Goal: Transaction & Acquisition: Purchase product/service

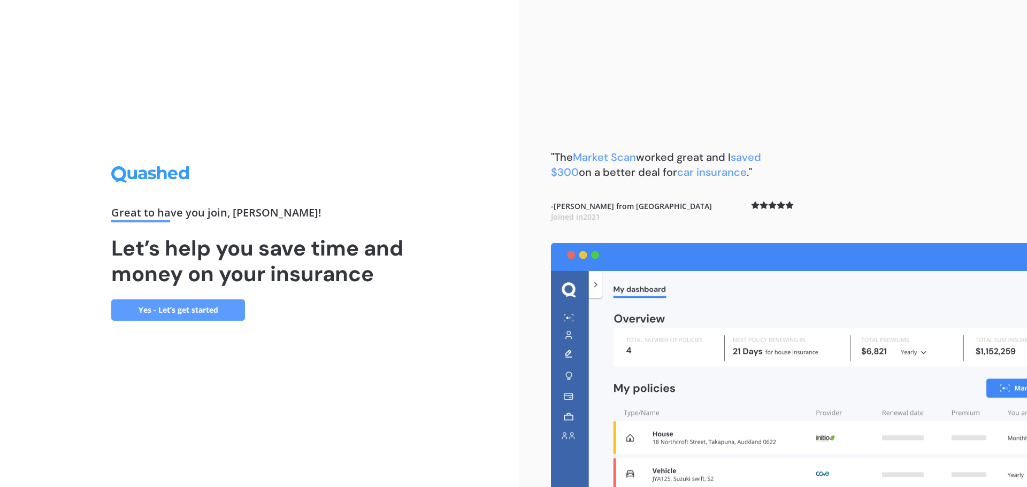
click at [227, 306] on link "Yes - Let’s get started" at bounding box center [178, 310] width 134 height 21
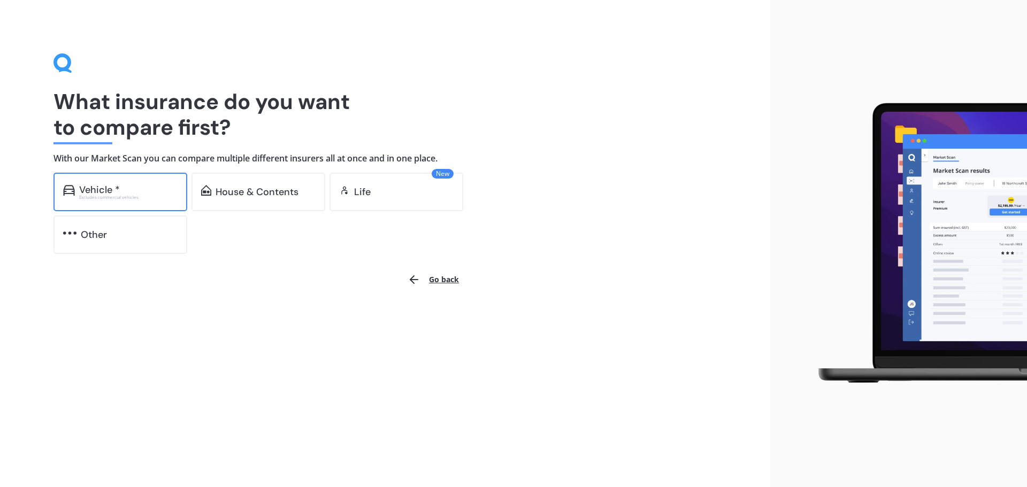
click at [108, 196] on div "Excludes commercial vehicles" at bounding box center [128, 197] width 98 height 4
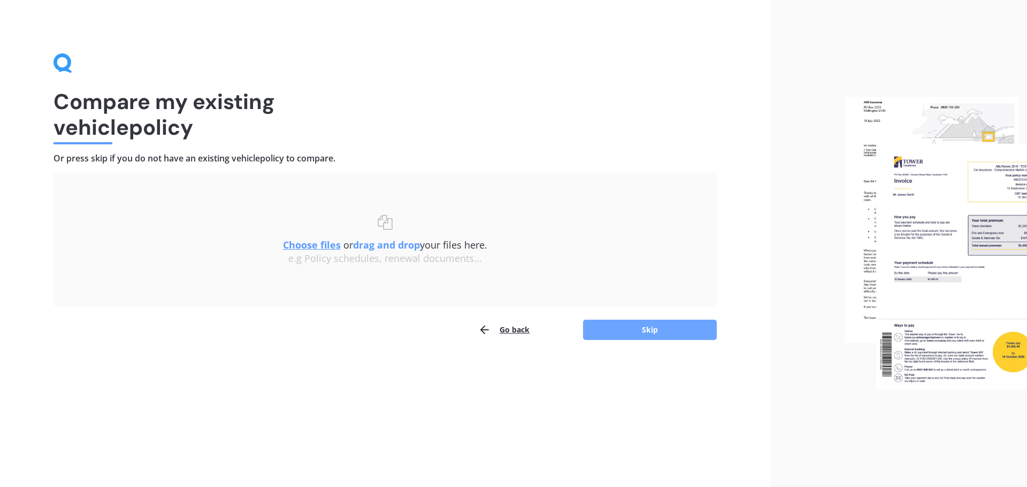
click at [665, 322] on button "Skip" at bounding box center [650, 330] width 134 height 20
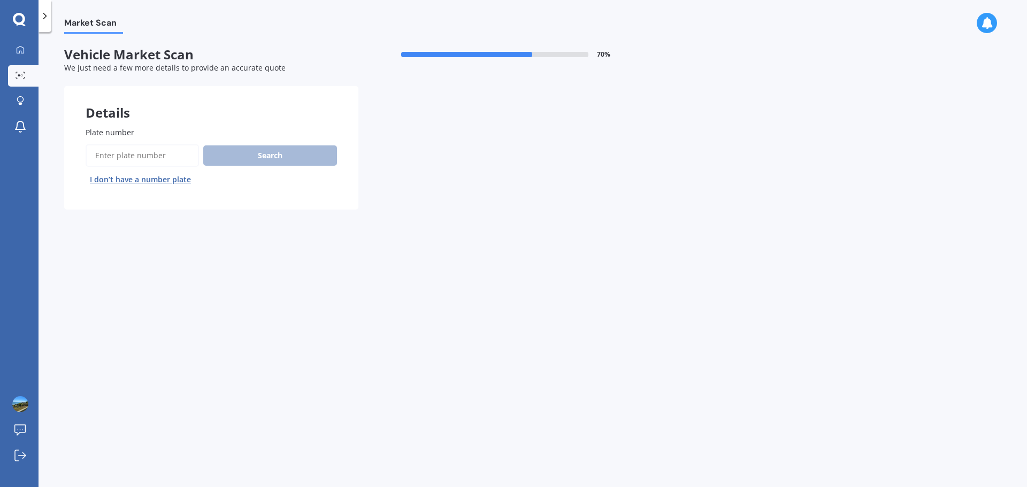
click at [119, 132] on span "Plate number" at bounding box center [110, 132] width 49 height 10
click at [119, 144] on input "Plate number" at bounding box center [142, 155] width 113 height 22
type input "ppw242"
click at [273, 159] on button "Search" at bounding box center [270, 156] width 134 height 20
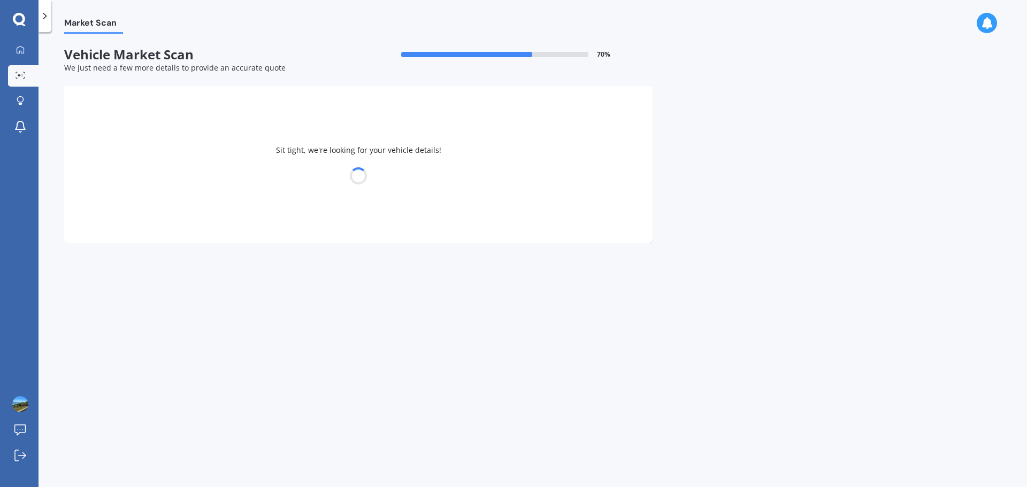
select select "TOYOTA"
select select "HARRIER"
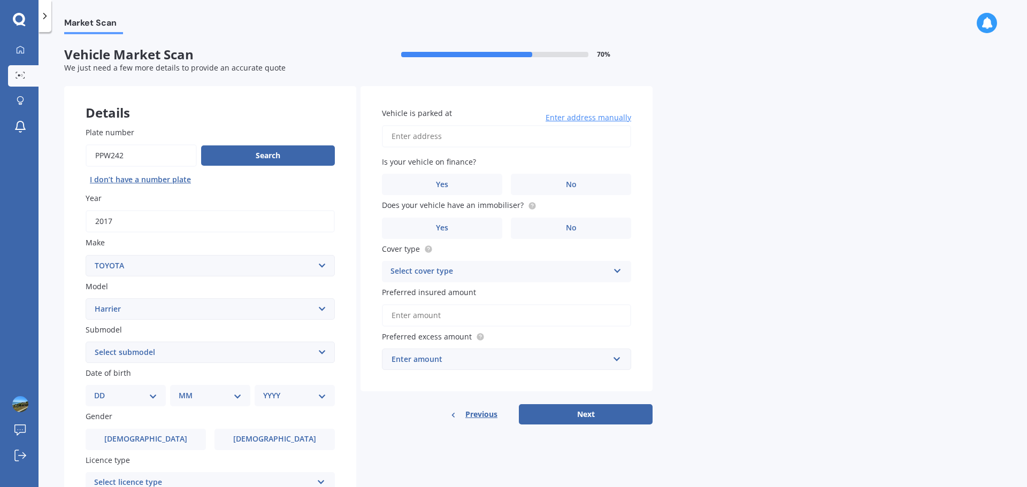
scroll to position [54, 0]
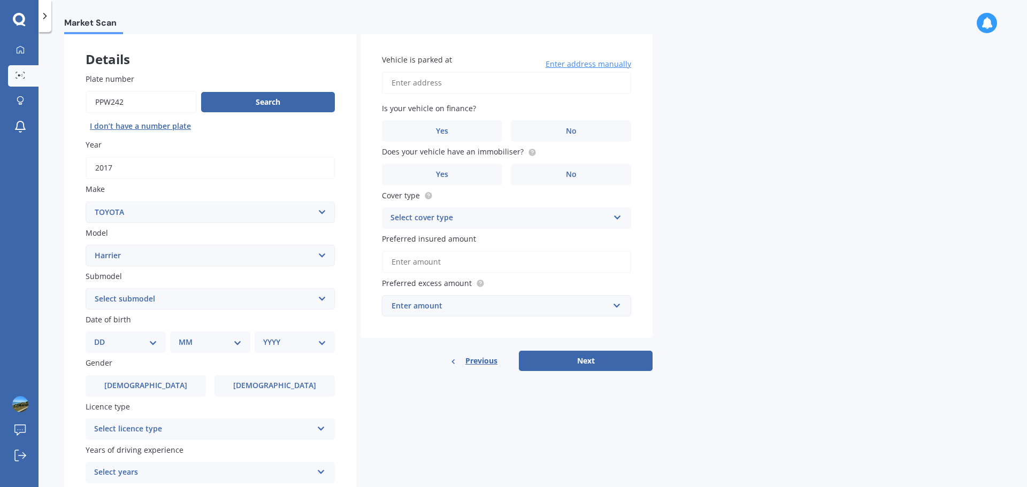
drag, startPoint x: 122, startPoint y: 346, endPoint x: 141, endPoint y: 341, distance: 19.7
click at [122, 346] on select "DD 01 02 03 04 05 06 07 08 09 10 11 12 13 14 15 16 17 18 19 20 21 22 23 24 25 2…" at bounding box center [125, 343] width 63 height 12
select select "06"
click at [103, 337] on select "DD 01 02 03 04 05 06 07 08 09 10 11 12 13 14 15 16 17 18 19 20 21 22 23 24 25 2…" at bounding box center [125, 343] width 63 height 12
click at [221, 338] on select "MM 01 02 03 04 05 06 07 08 09 10 11 12" at bounding box center [212, 343] width 59 height 12
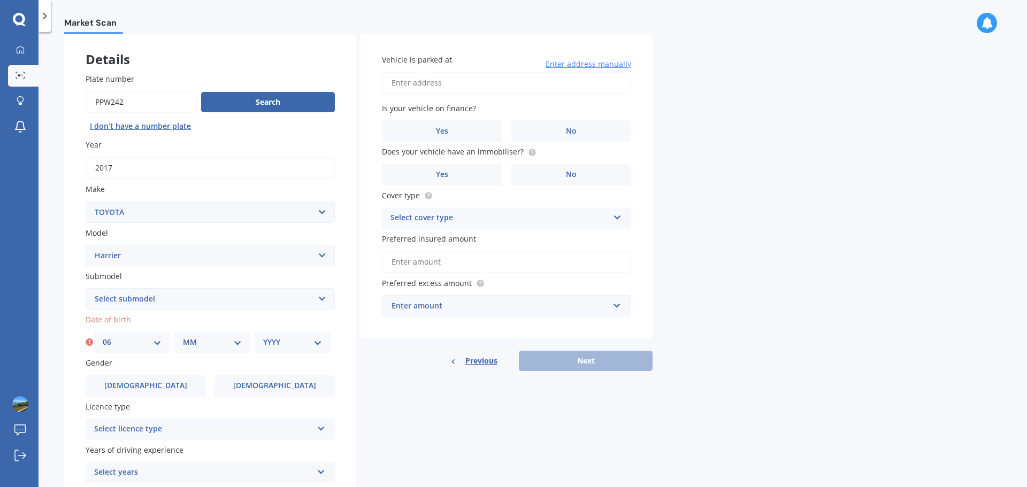
select select "09"
click at [183, 337] on select "MM 01 02 03 04 05 06 07 08 09 10 11 12" at bounding box center [212, 343] width 59 height 12
click at [277, 342] on select "YYYY 2025 2024 2023 2022 2021 2020 2019 2018 2017 2016 2015 2014 2013 2012 2011…" at bounding box center [292, 343] width 59 height 12
select select "1969"
click at [263, 337] on select "YYYY 2025 2024 2023 2022 2021 2020 2019 2018 2017 2016 2015 2014 2013 2012 2011…" at bounding box center [292, 343] width 59 height 12
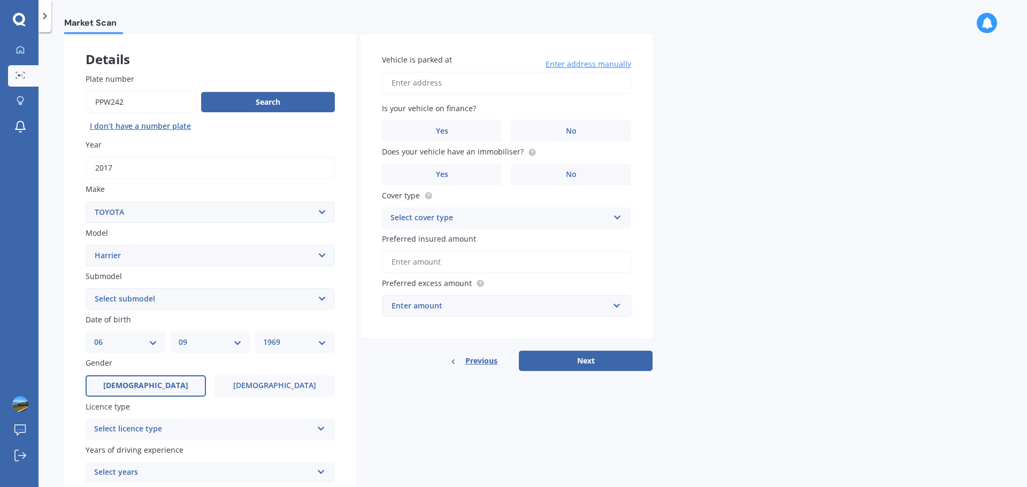
click at [165, 391] on label "[DEMOGRAPHIC_DATA]" at bounding box center [146, 386] width 120 height 21
click at [0, 0] on input "[DEMOGRAPHIC_DATA]" at bounding box center [0, 0] width 0 height 0
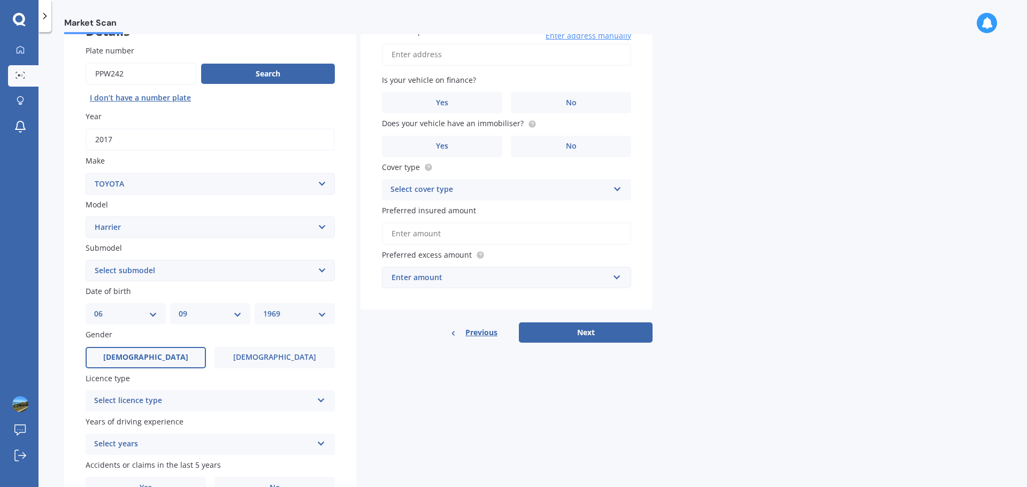
scroll to position [107, 0]
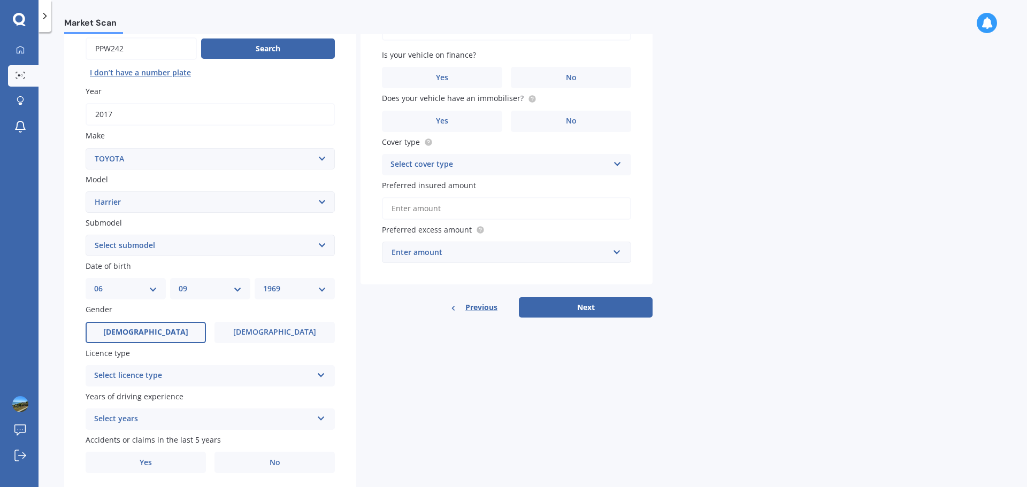
click at [306, 370] on div "Select licence type" at bounding box center [203, 376] width 218 height 13
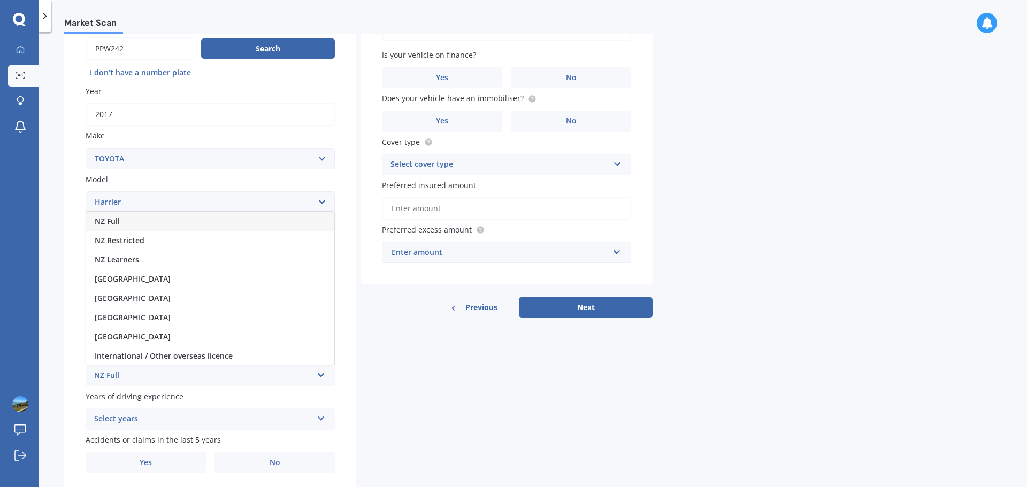
click at [139, 225] on div "NZ Full" at bounding box center [210, 221] width 248 height 19
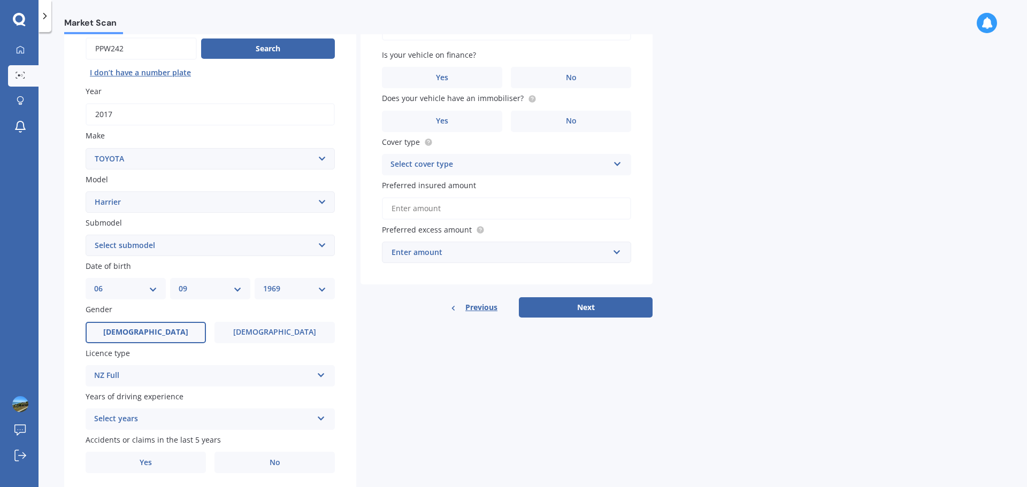
click at [191, 412] on div "Select years 5 or more years 4 years 3 years 2 years 1 year" at bounding box center [210, 419] width 249 height 21
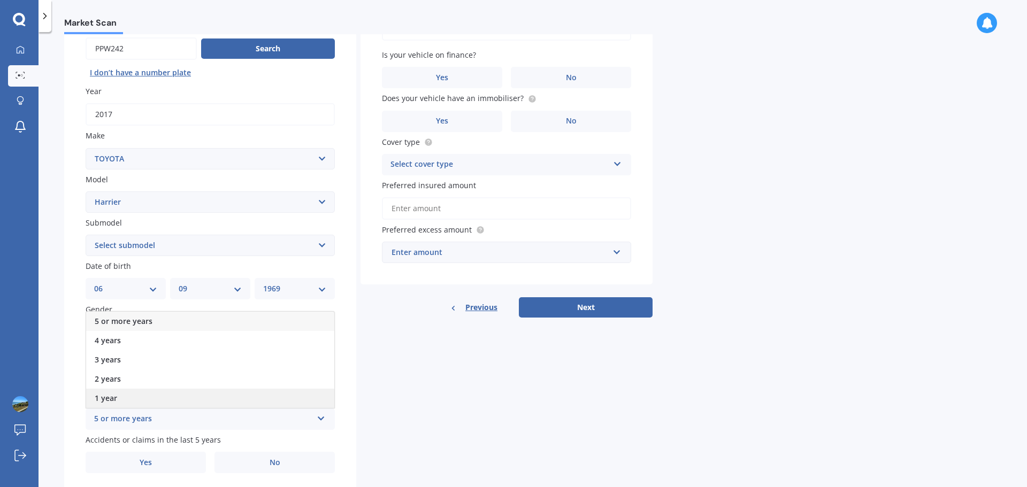
scroll to position [142, 0]
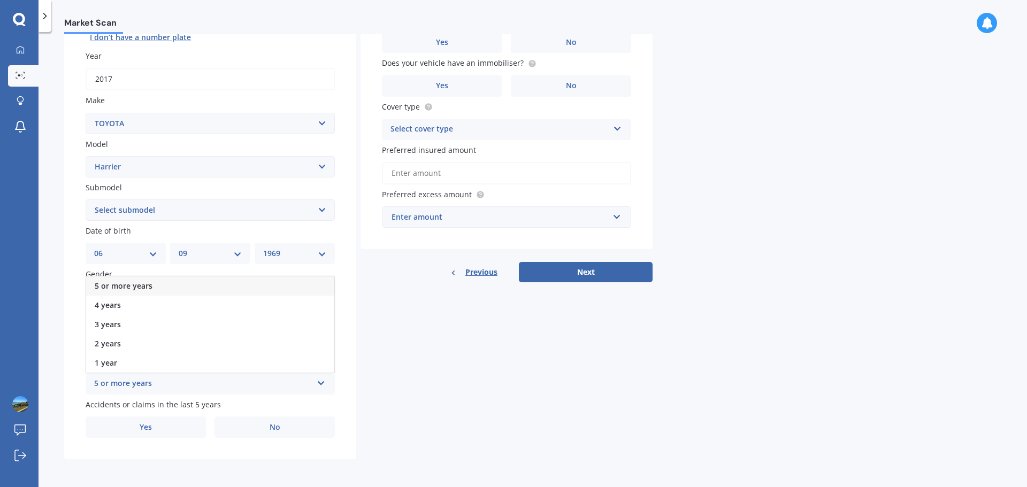
click at [134, 286] on span "5 or more years" at bounding box center [124, 286] width 58 height 10
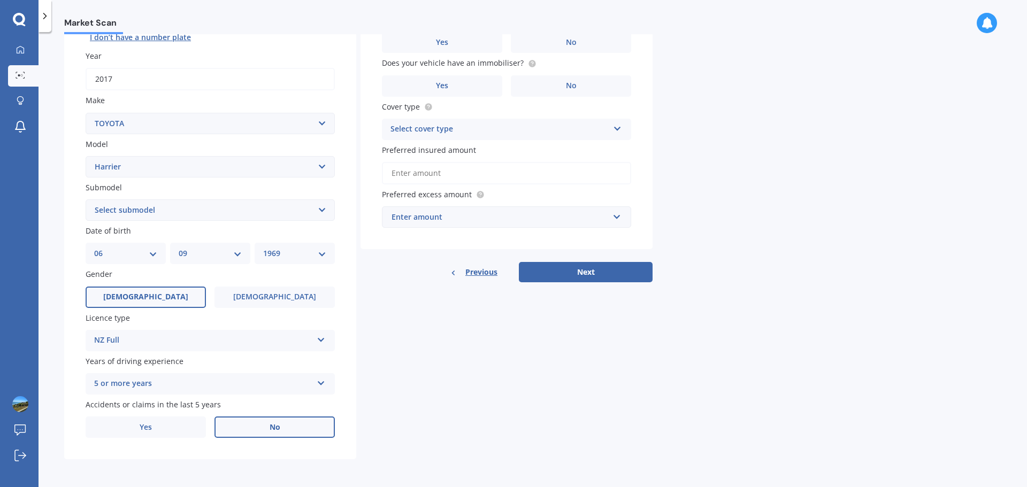
click at [284, 428] on label "No" at bounding box center [275, 427] width 120 height 21
click at [0, 0] on input "No" at bounding box center [0, 0] width 0 height 0
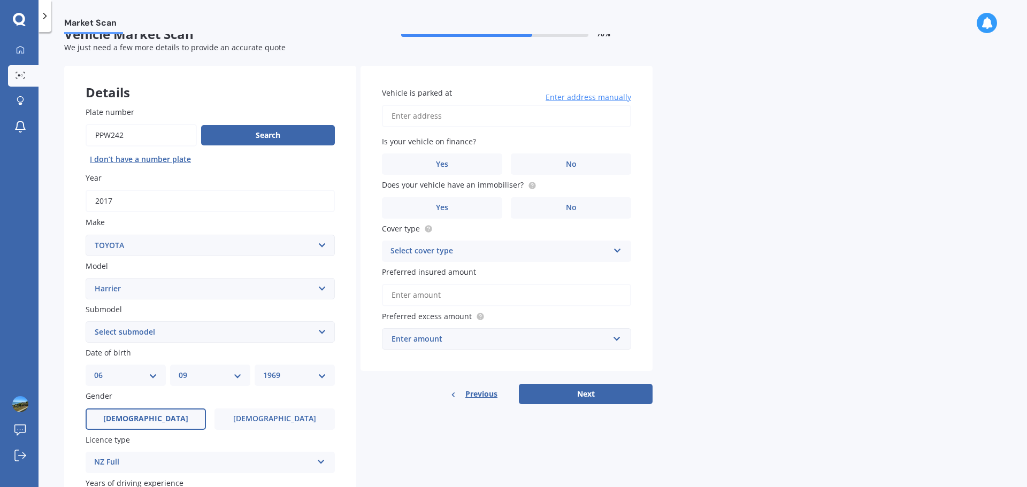
scroll to position [0, 0]
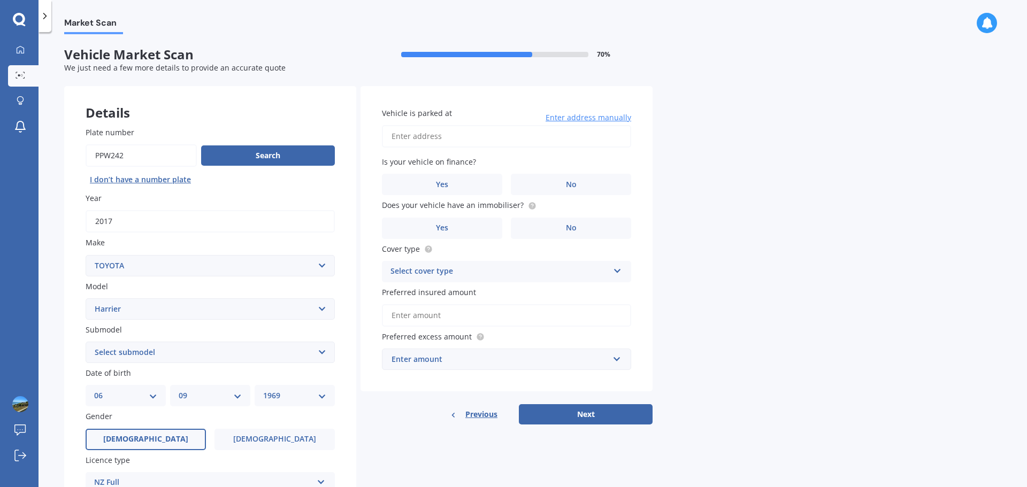
click at [428, 140] on input "Vehicle is parked at" at bounding box center [506, 136] width 249 height 22
drag, startPoint x: 456, startPoint y: 139, endPoint x: 459, endPoint y: 147, distance: 8.6
click at [456, 139] on input "[STREET_ADDRESS]" at bounding box center [506, 136] width 249 height 22
click at [805, 270] on div "Market Scan Vehicle Market Scan 70 % We just need a few more details to provide…" at bounding box center [533, 261] width 989 height 455
click at [598, 179] on label "No" at bounding box center [571, 184] width 120 height 21
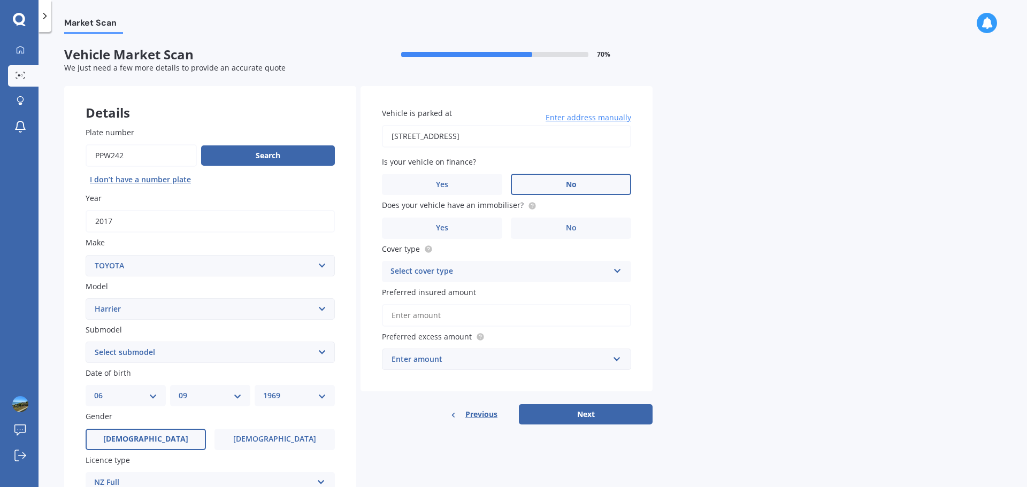
click at [0, 0] on input "No" at bounding box center [0, 0] width 0 height 0
click at [448, 230] on span "Yes" at bounding box center [442, 228] width 13 height 9
click at [0, 0] on input "Yes" at bounding box center [0, 0] width 0 height 0
click at [617, 271] on icon at bounding box center [617, 268] width 9 height 7
click at [447, 291] on span "Comprehensive" at bounding box center [419, 292] width 57 height 10
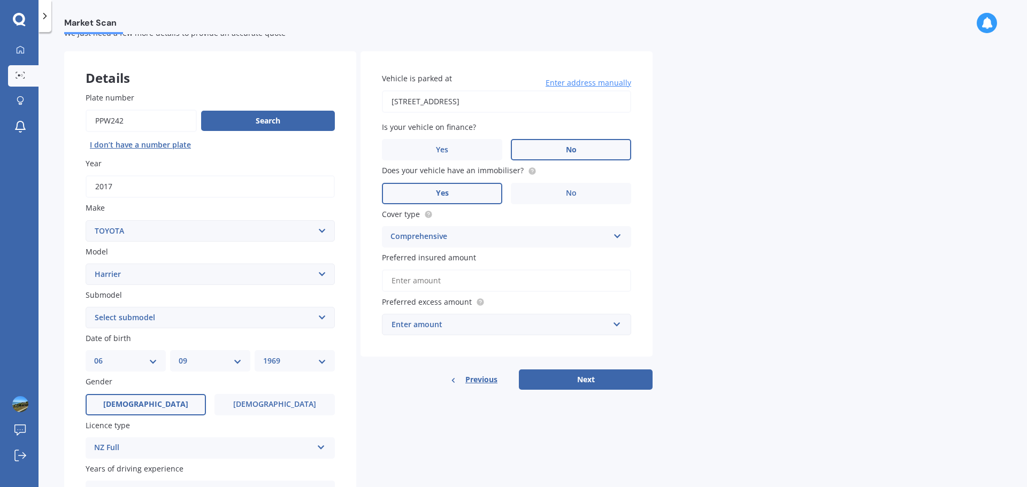
scroll to position [54, 0]
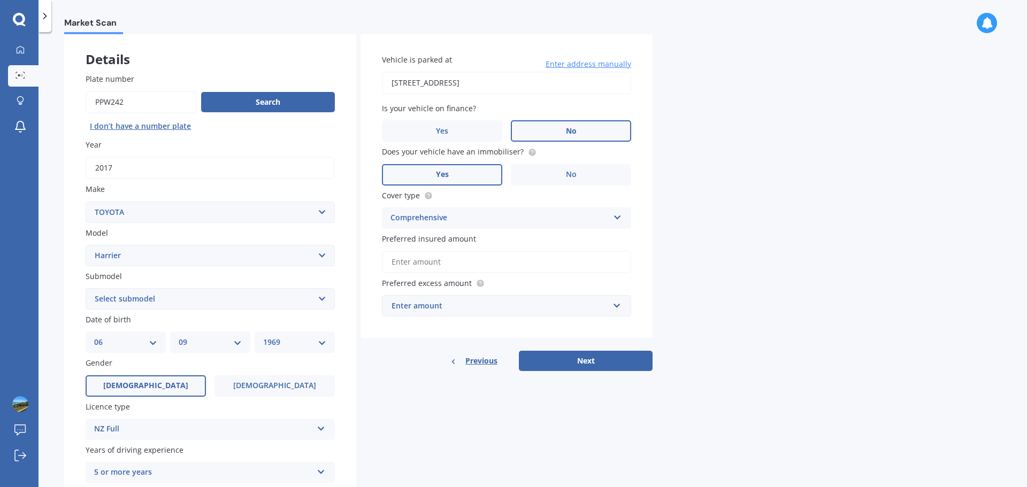
click at [435, 261] on input "Preferred insured amount" at bounding box center [506, 262] width 249 height 22
click at [429, 301] on div "Enter amount" at bounding box center [500, 306] width 217 height 12
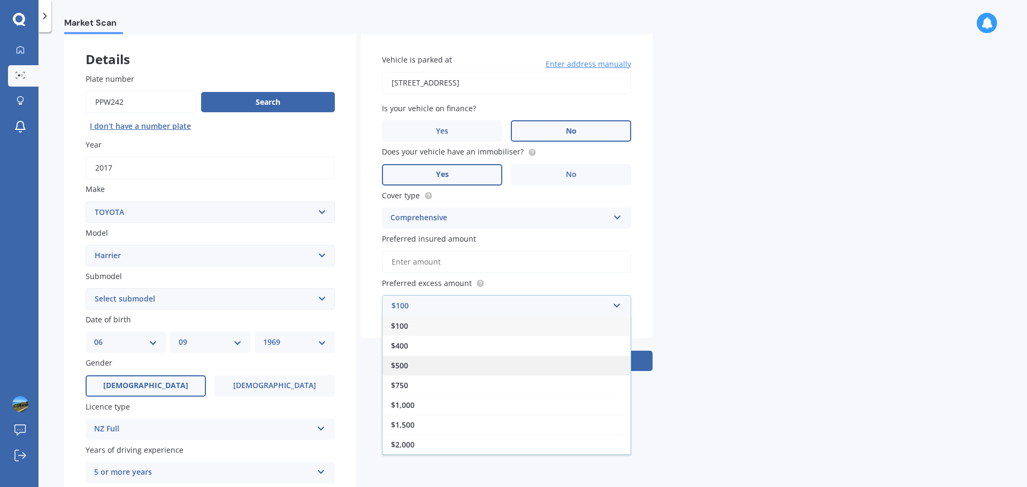
click at [406, 365] on span "$500" at bounding box center [399, 366] width 17 height 10
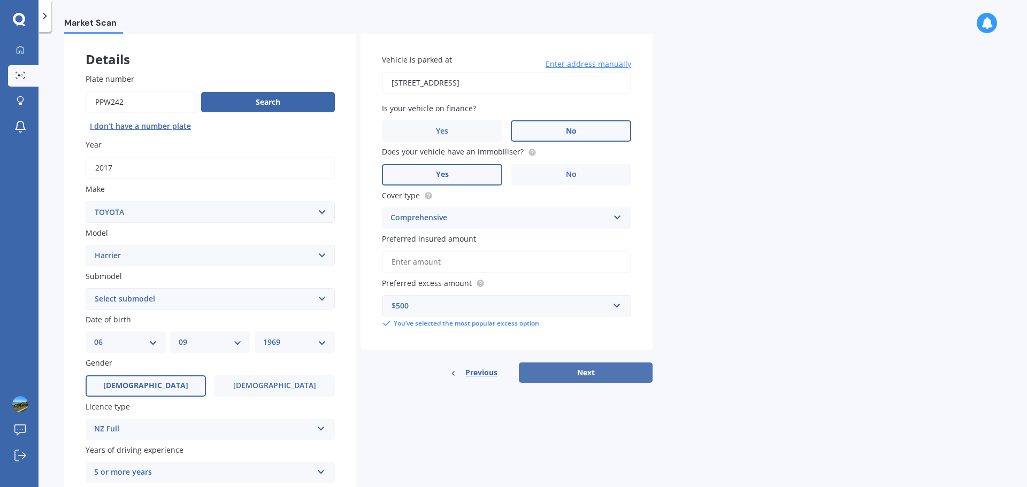
click at [605, 376] on button "Next" at bounding box center [586, 373] width 134 height 20
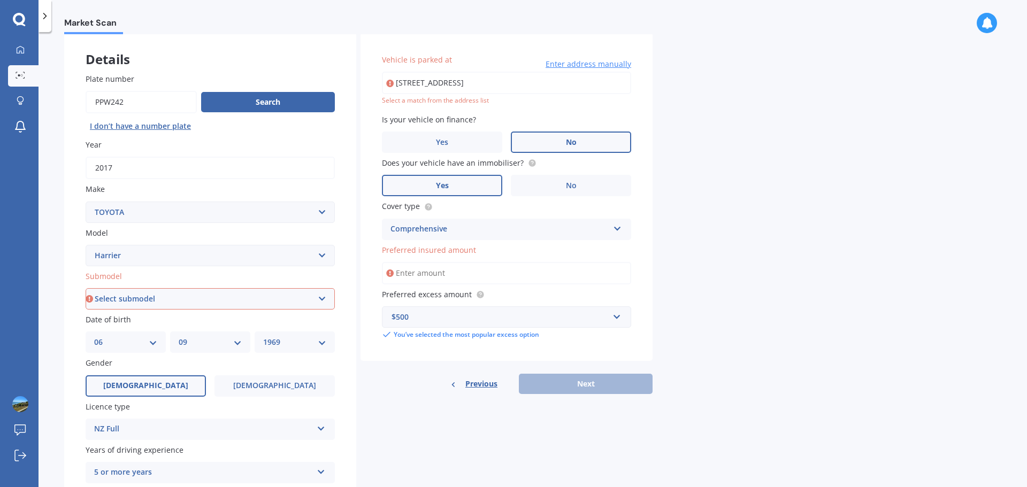
click at [487, 85] on input "[STREET_ADDRESS]" at bounding box center [506, 83] width 249 height 22
click at [714, 138] on div "Market Scan Vehicle Market Scan 70 % We just need a few more details to provide…" at bounding box center [533, 261] width 989 height 455
click at [461, 84] on input "[STREET_ADDRESS]" at bounding box center [506, 83] width 249 height 22
click at [771, 100] on div "Market Scan Vehicle Market Scan 70 % We just need a few more details to provide…" at bounding box center [533, 261] width 989 height 455
click at [448, 88] on input "[STREET_ADDRESS]" at bounding box center [506, 83] width 249 height 22
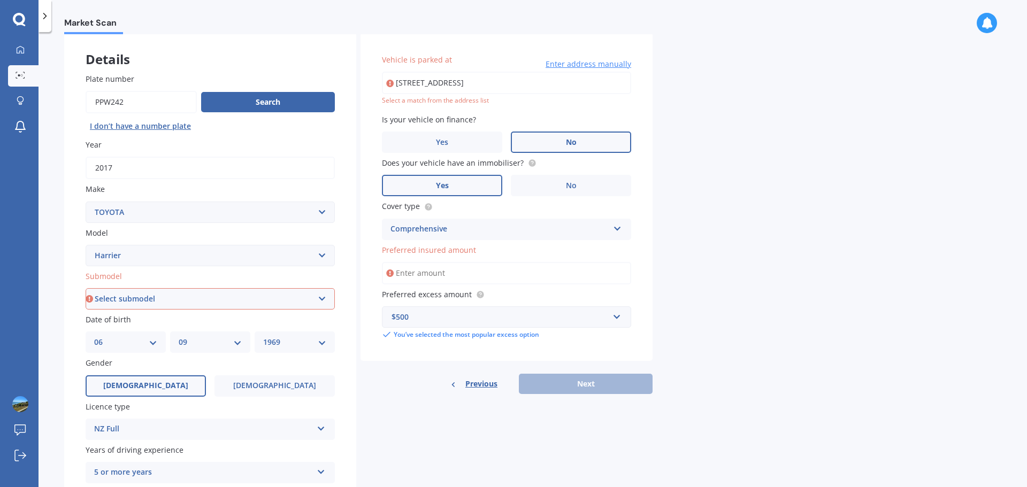
click at [706, 97] on div "Market Scan Vehicle Market Scan 70 % We just need a few more details to provide…" at bounding box center [533, 261] width 989 height 455
click at [500, 85] on input "[STREET_ADDRESS]" at bounding box center [506, 83] width 249 height 22
type input "[STREET_ADDRESS] [GEOGRAPHIC_DATA]"
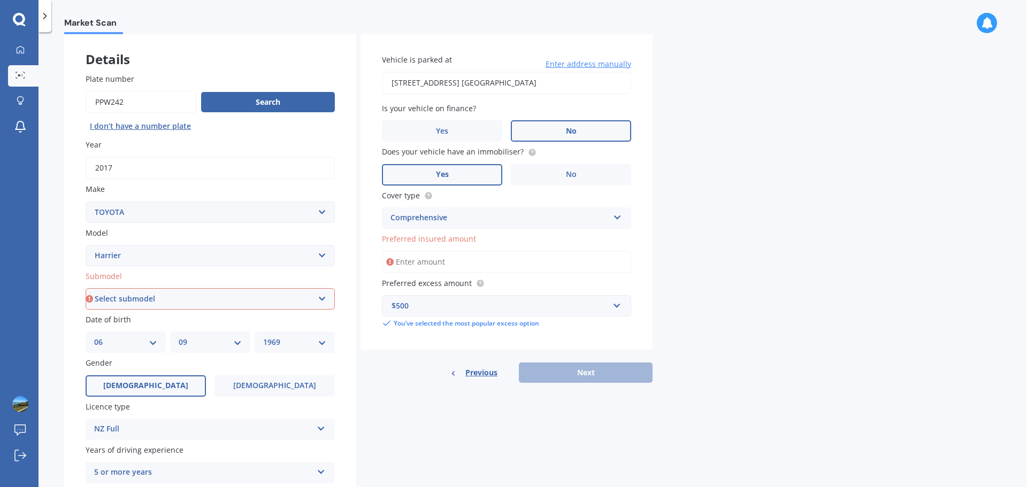
click at [745, 113] on div "Market Scan Vehicle Market Scan 70 % We just need a few more details to provide…" at bounding box center [533, 261] width 989 height 455
click at [436, 261] on input "Preferred insured amount" at bounding box center [506, 262] width 249 height 22
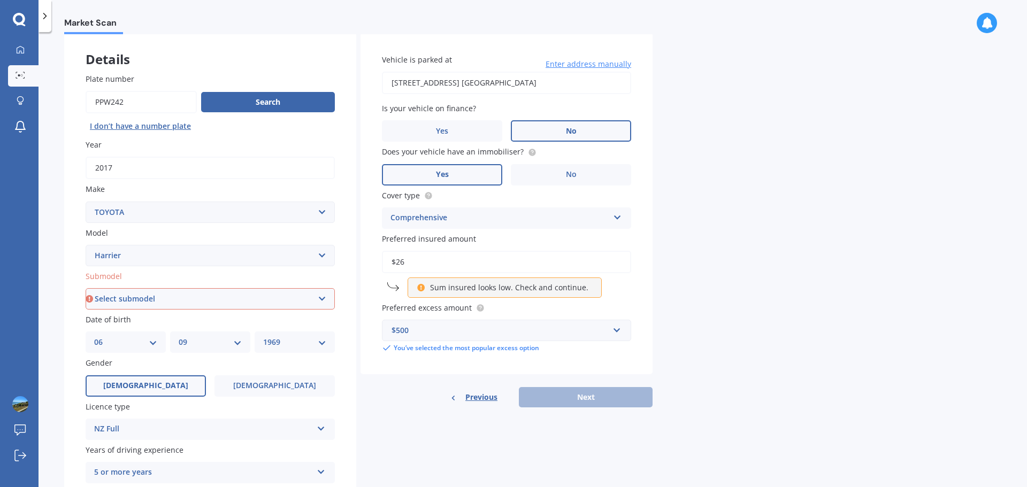
type input "$2"
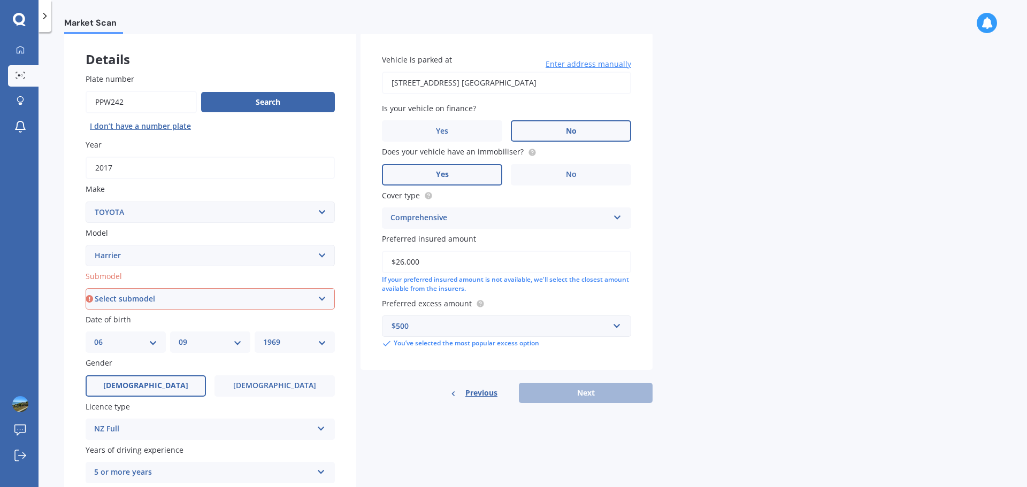
click at [819, 268] on div "Market Scan Vehicle Market Scan 70 % We just need a few more details to provide…" at bounding box center [533, 261] width 989 height 455
click at [441, 262] on input "$26,000" at bounding box center [506, 262] width 249 height 22
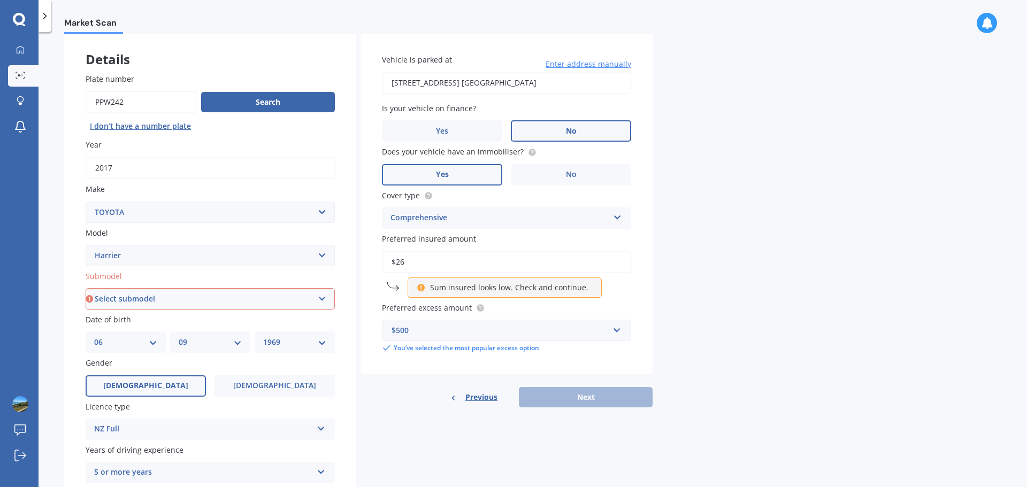
type input "$2"
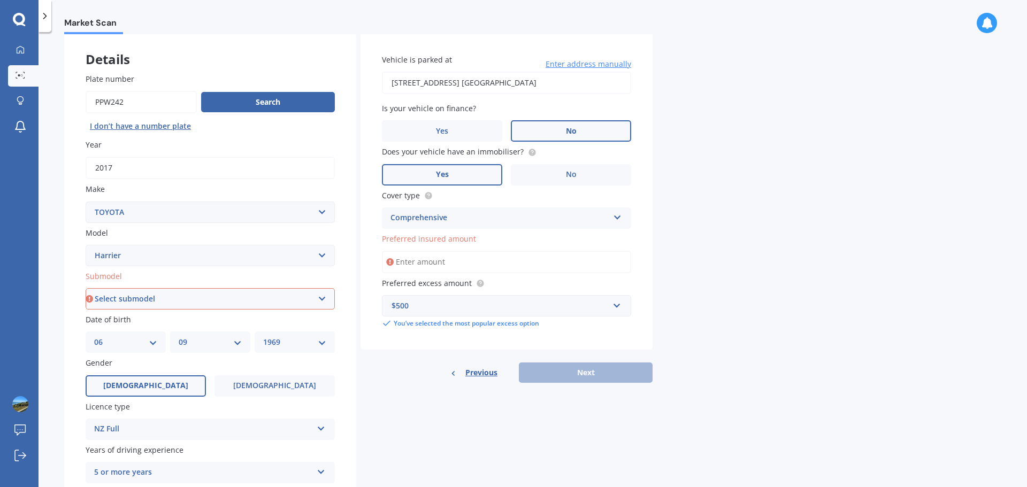
click at [871, 261] on div "Market Scan Vehicle Market Scan 70 % We just need a few more details to provide…" at bounding box center [533, 261] width 989 height 455
click at [447, 331] on div "Vehicle is parked at [STREET_ADDRESS] 뉴질랜드 Enter address manually Is your vehic…" at bounding box center [507, 192] width 292 height 318
click at [427, 261] on input "Preferred insured amount" at bounding box center [506, 262] width 249 height 22
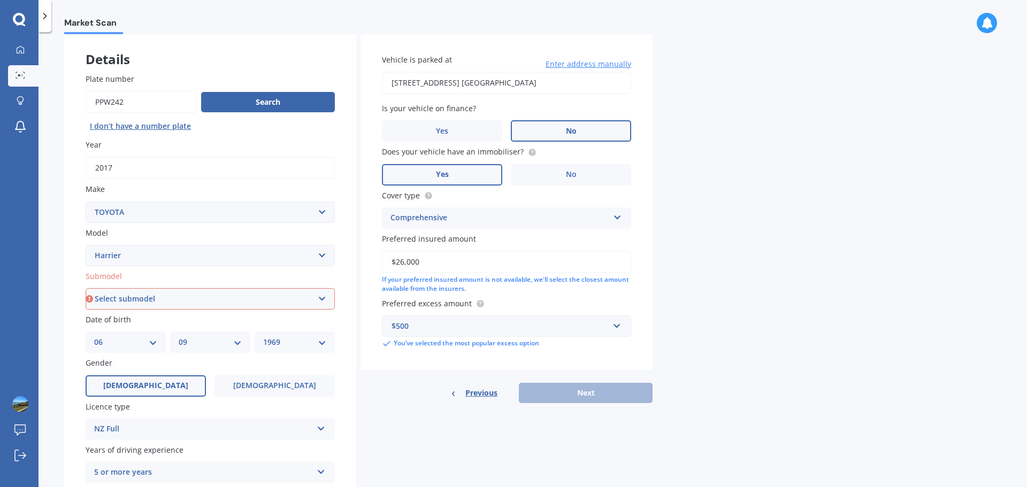
type input "$26,000"
click at [951, 303] on div "Market Scan Vehicle Market Scan 70 % We just need a few more details to provide…" at bounding box center [533, 261] width 989 height 455
click at [519, 417] on div "Details Plate number Search I don’t have a number plate Year [DATE] Make Select…" at bounding box center [358, 291] width 589 height 516
click at [174, 302] on select "Select submodel (All) Petrol Hybrid Station Wagon 2WD" at bounding box center [210, 298] width 249 height 21
select select "PETROL HYBRID STATION WAGON 2WD"
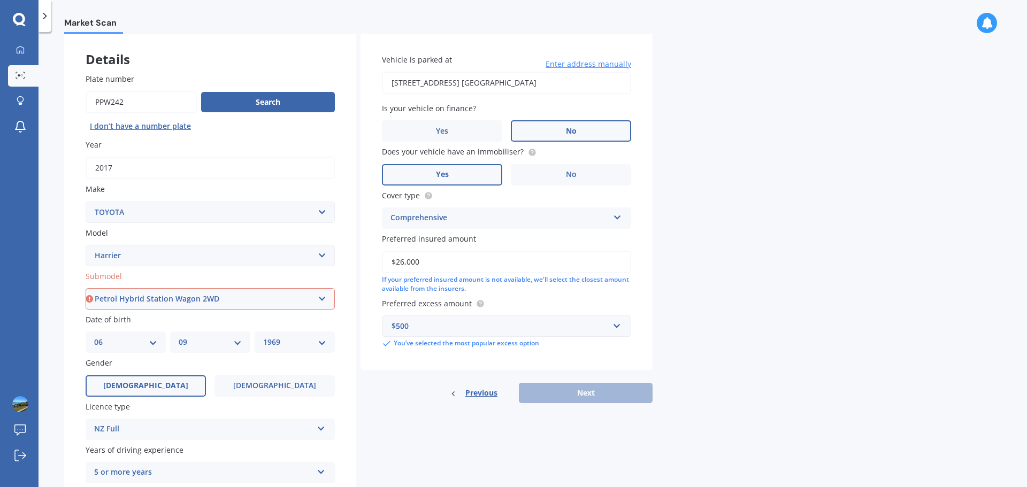
click at [86, 288] on select "Select submodel (All) Petrol Hybrid Station Wagon 2WD" at bounding box center [210, 298] width 249 height 21
click at [732, 268] on div "Market Scan Vehicle Market Scan 70 % We just need a few more details to provide…" at bounding box center [533, 261] width 989 height 455
click at [593, 388] on button "Next" at bounding box center [586, 393] width 134 height 20
select select "06"
select select "09"
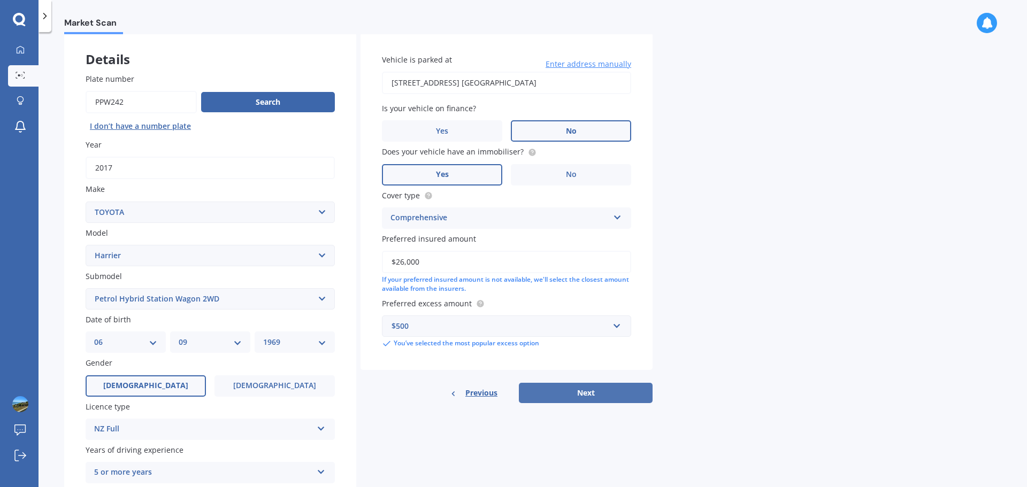
select select "1969"
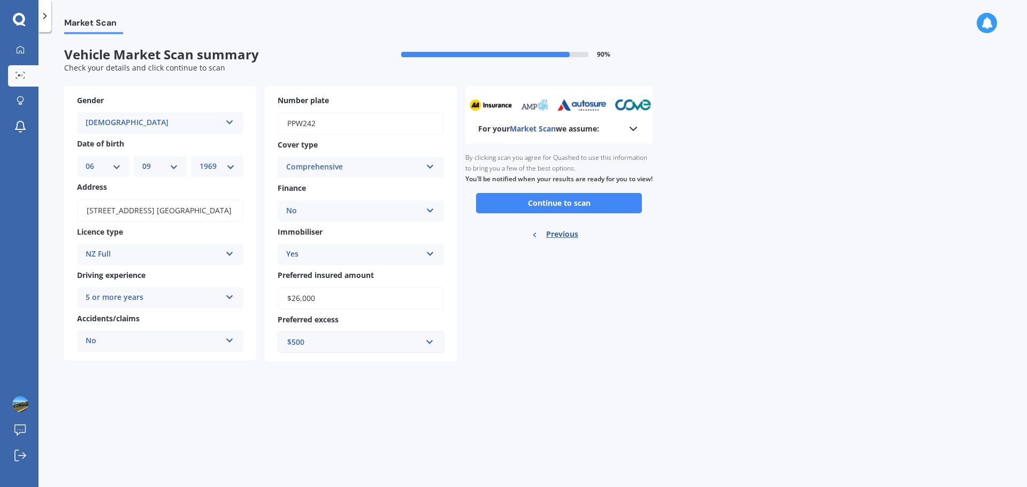
scroll to position [0, 0]
click at [585, 214] on button "Continue to scan" at bounding box center [559, 203] width 166 height 20
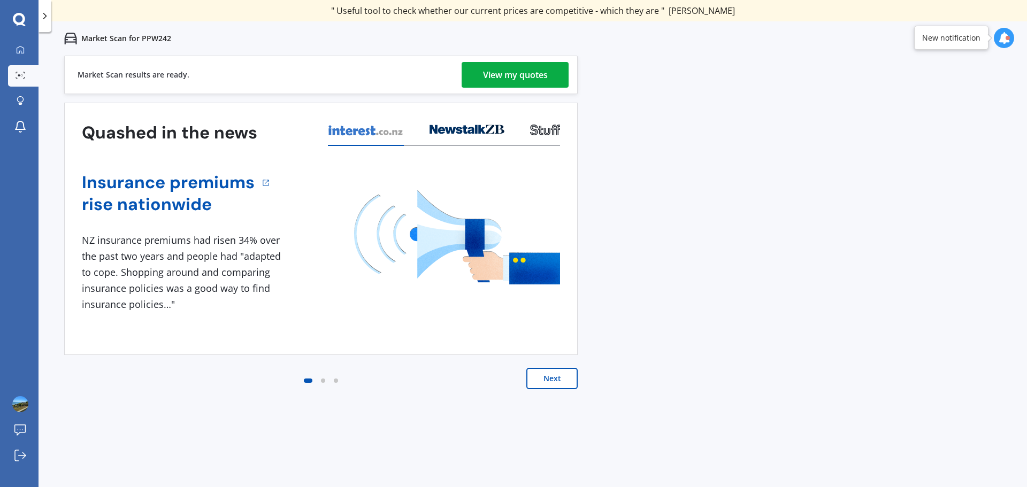
click at [548, 375] on button "Next" at bounding box center [552, 378] width 51 height 21
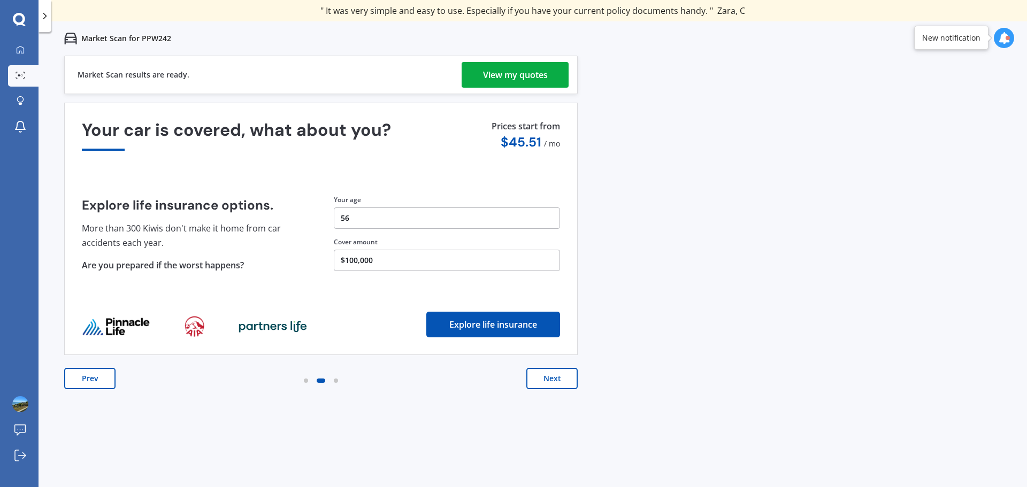
click at [561, 380] on button "Next" at bounding box center [552, 378] width 51 height 21
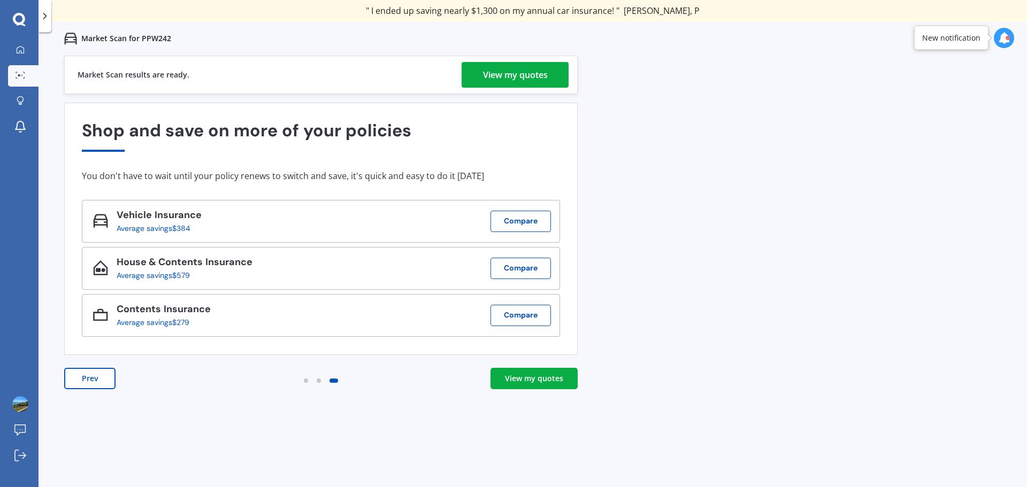
click at [561, 380] on div "View my quotes" at bounding box center [534, 379] width 58 height 11
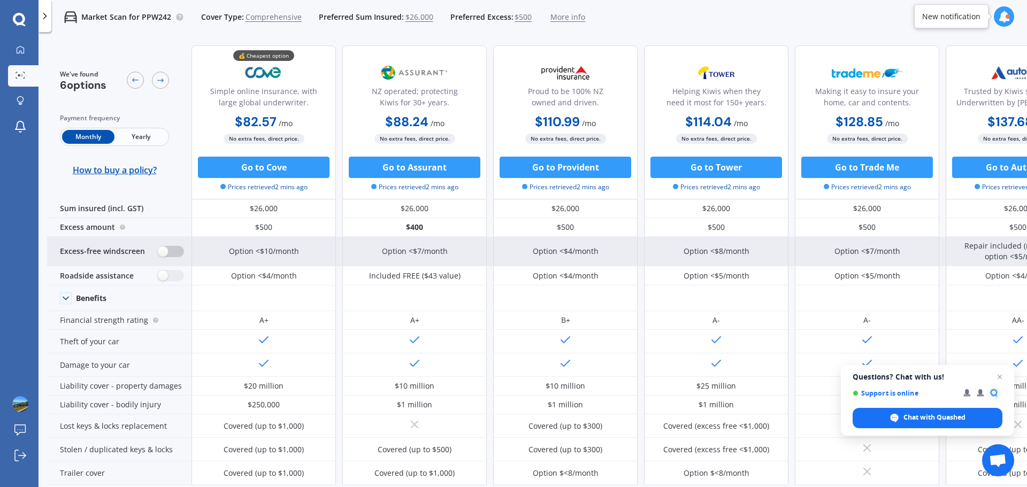
click at [164, 253] on label at bounding box center [171, 251] width 26 height 11
radio input "true"
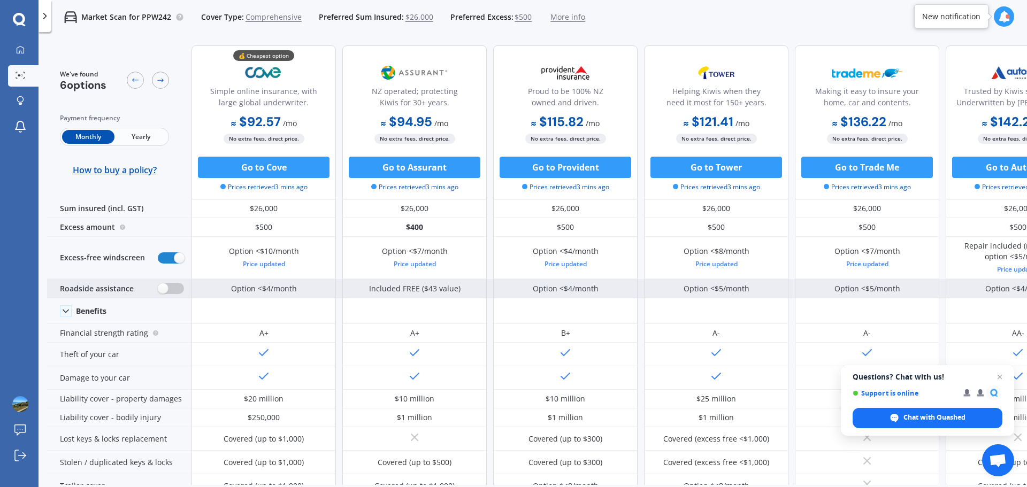
click at [175, 287] on label at bounding box center [171, 288] width 26 height 11
radio input "true"
